Goal: Task Accomplishment & Management: Use online tool/utility

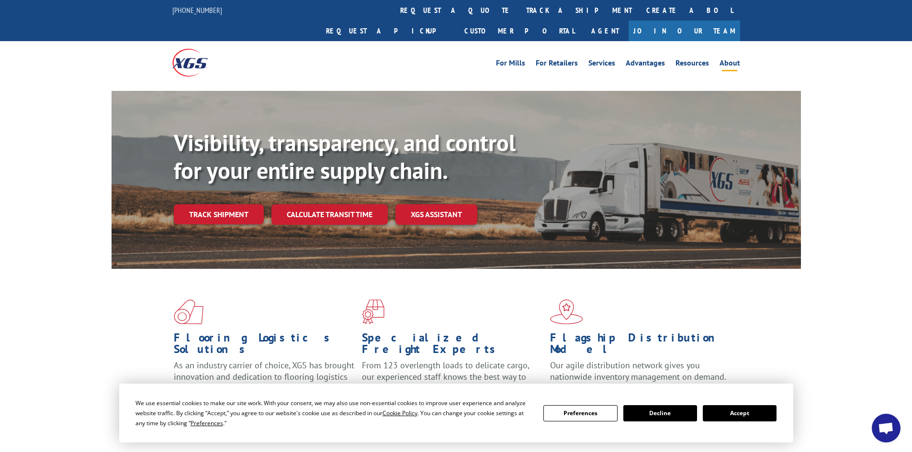
click at [729, 59] on link "About" at bounding box center [729, 64] width 21 height 11
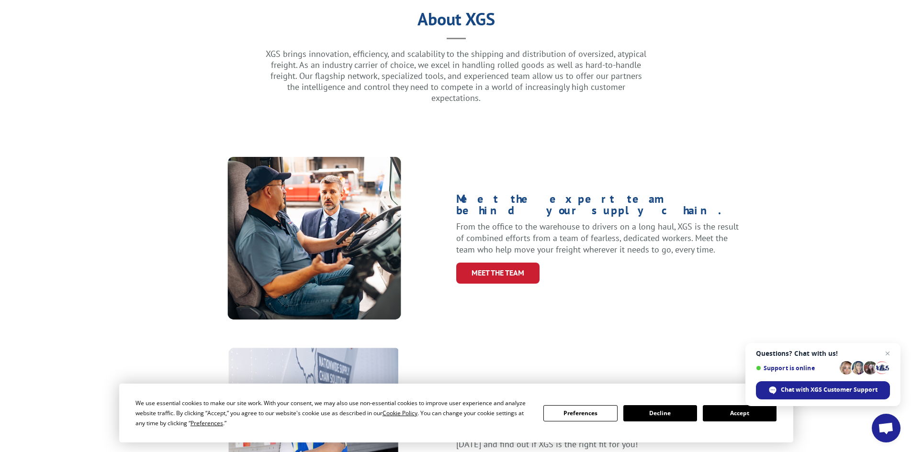
scroll to position [96, 0]
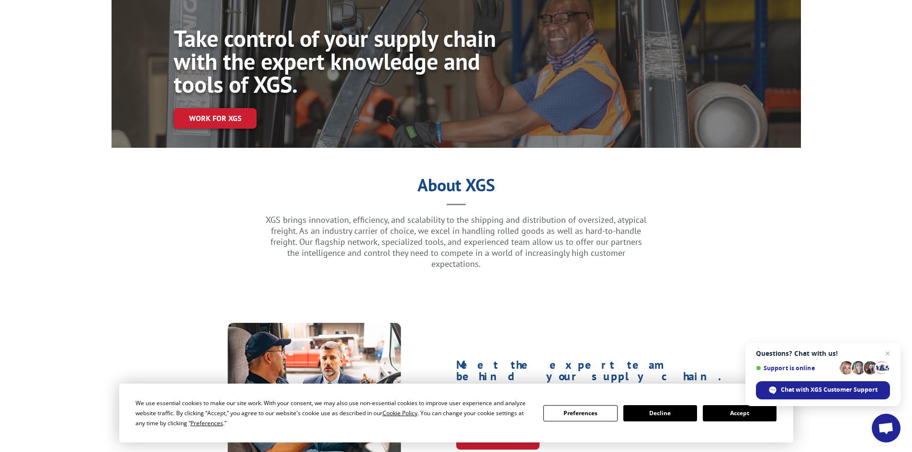
click at [727, 415] on button "Accept" at bounding box center [740, 413] width 74 height 16
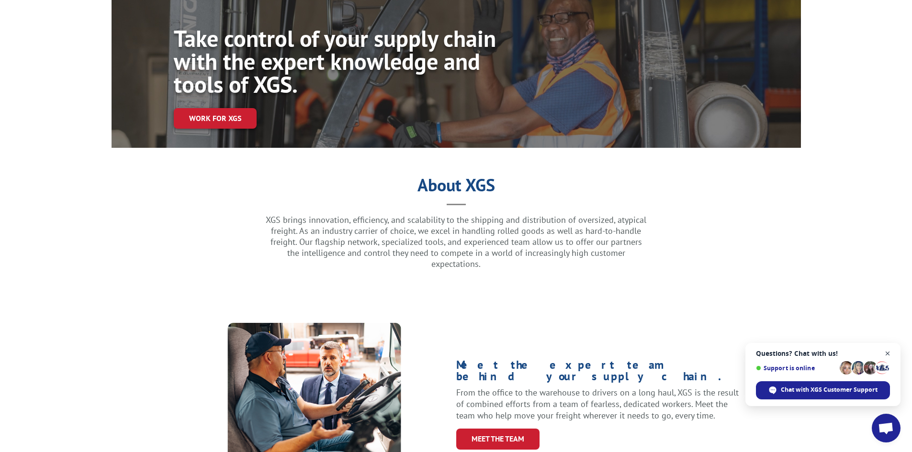
click at [891, 353] on span "Close chat" at bounding box center [888, 354] width 12 height 12
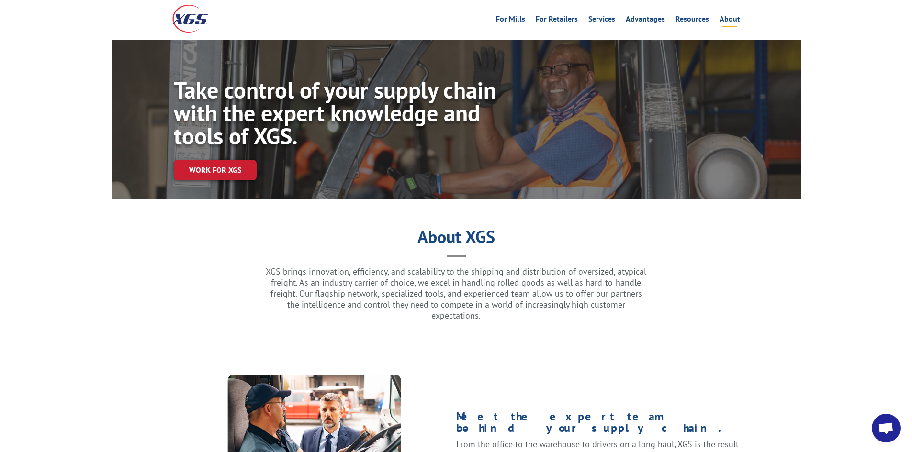
scroll to position [0, 0]
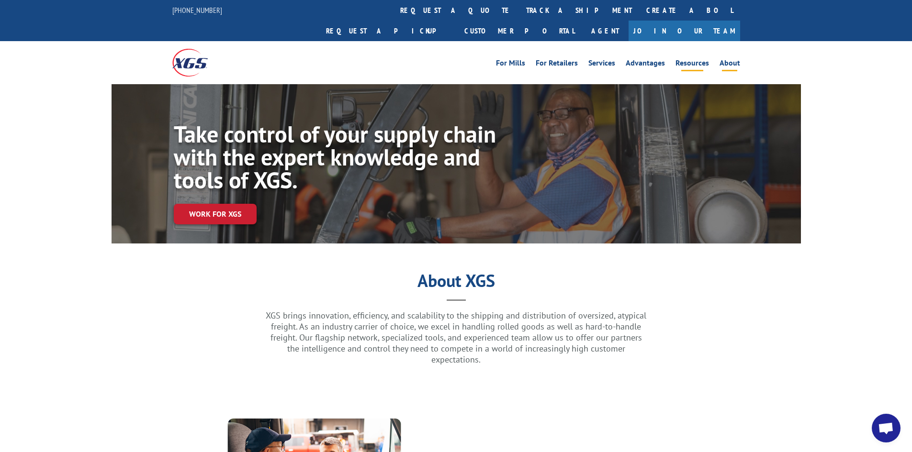
click at [692, 59] on link "Resources" at bounding box center [692, 64] width 34 height 11
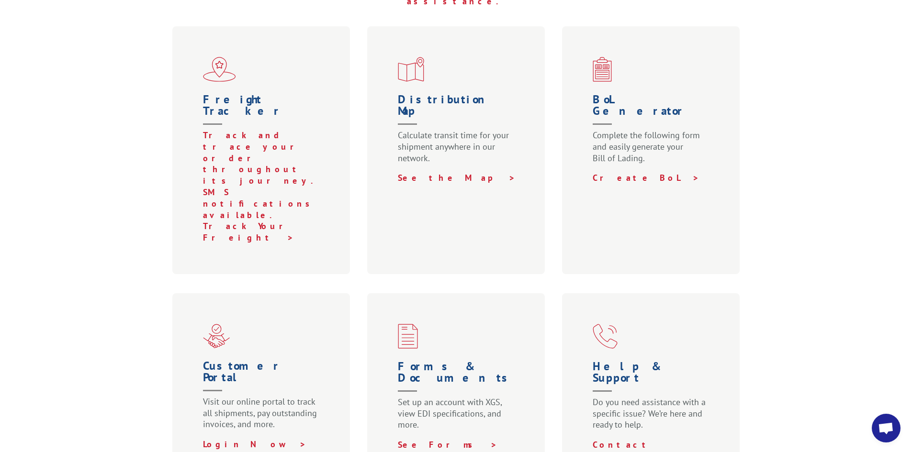
scroll to position [335, 0]
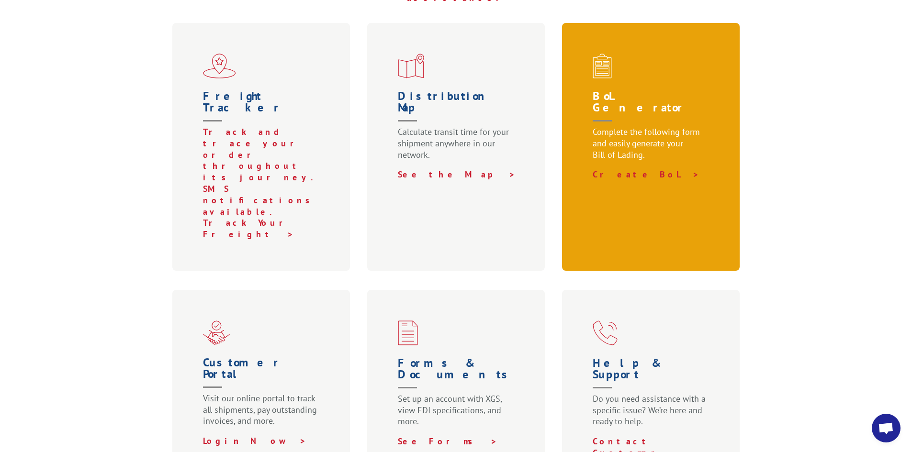
click at [626, 126] on p "Complete the following form and easily generate your Bill of Lading." at bounding box center [653, 147] width 121 height 43
click at [637, 90] on h1 "BoL Generator" at bounding box center [653, 108] width 121 height 36
click at [625, 169] on link "Create BoL >" at bounding box center [646, 174] width 107 height 11
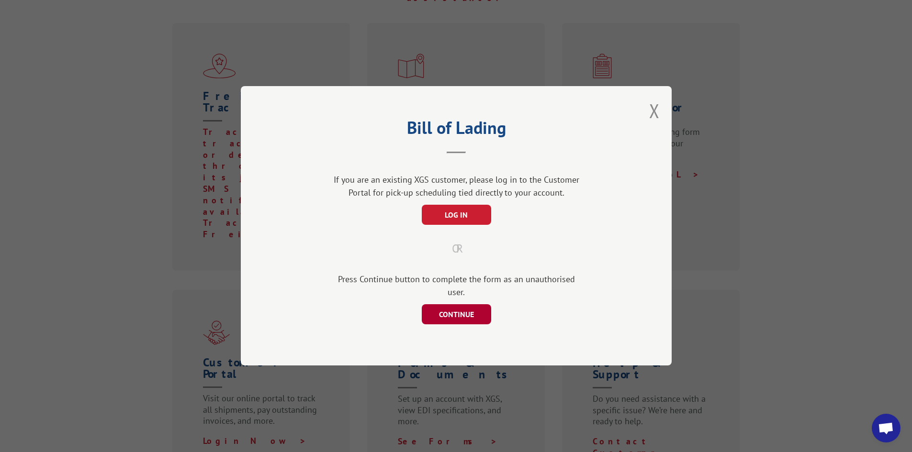
click at [466, 318] on button "CONTINUE" at bounding box center [455, 315] width 69 height 20
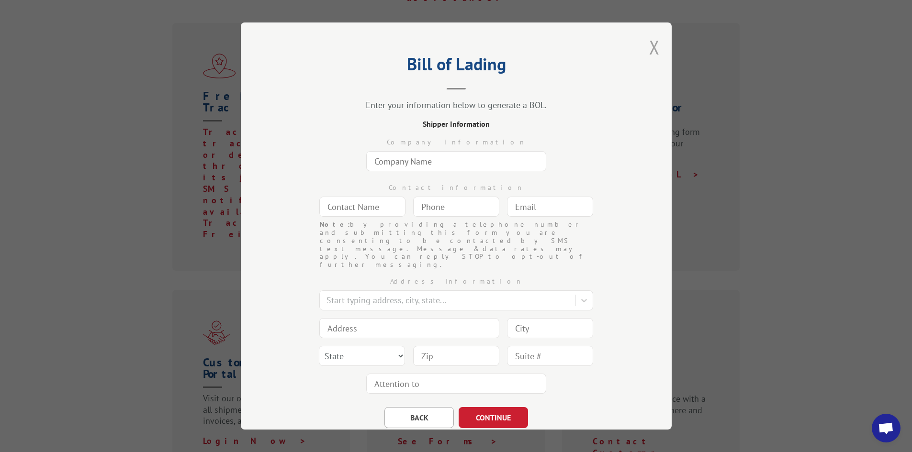
click at [651, 49] on button "Close modal" at bounding box center [654, 46] width 11 height 25
